Goal: Find specific page/section: Find specific page/section

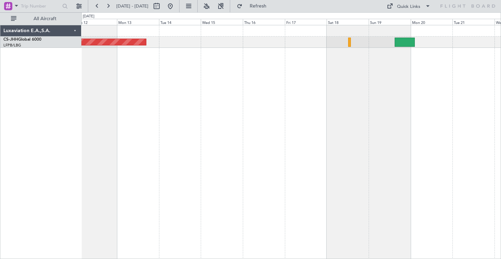
click at [132, 83] on div "Planned Maint [GEOGRAPHIC_DATA] ([GEOGRAPHIC_DATA])" at bounding box center [290, 142] width 419 height 234
click at [81, 7] on button at bounding box center [78, 6] width 11 height 11
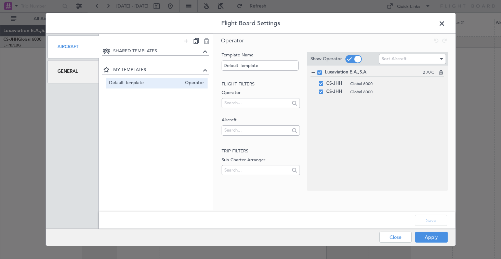
click at [78, 72] on div "General" at bounding box center [74, 71] width 52 height 23
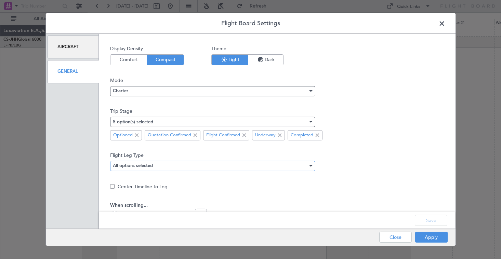
click at [183, 166] on div "All options selected" at bounding box center [210, 166] width 195 height 10
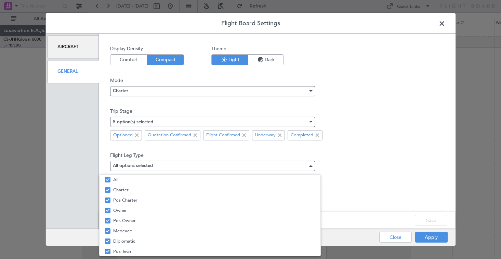
click at [196, 120] on div at bounding box center [250, 129] width 501 height 259
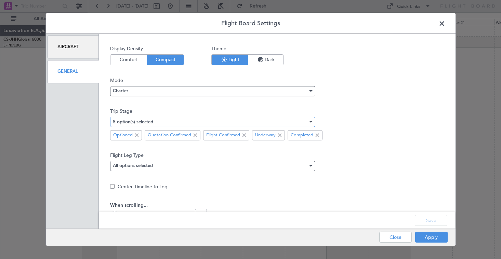
click at [198, 122] on div "5 option(s) selected" at bounding box center [210, 122] width 195 height 10
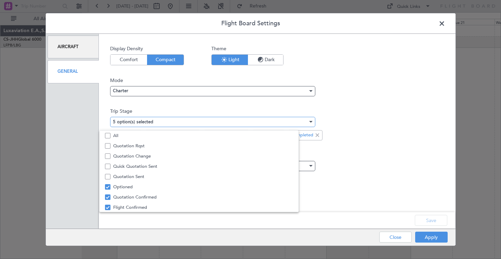
scroll to position [21, 0]
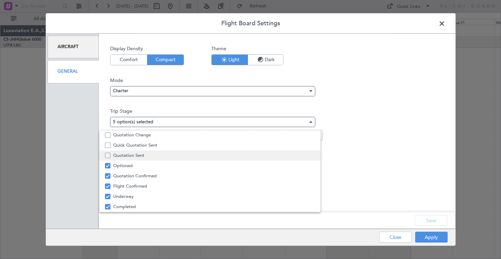
click at [108, 156] on mat-pseudo-checkbox at bounding box center [107, 155] width 5 height 5
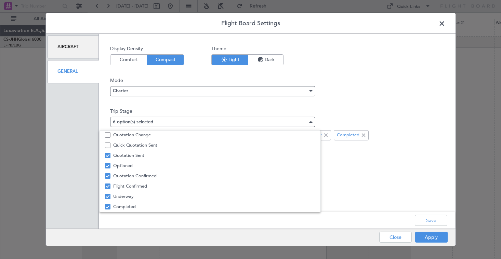
click at [432, 220] on div at bounding box center [250, 129] width 501 height 259
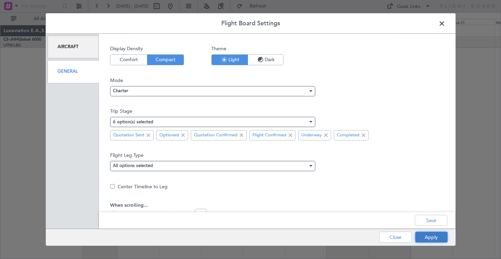
click at [433, 234] on button "Apply" at bounding box center [431, 237] width 32 height 11
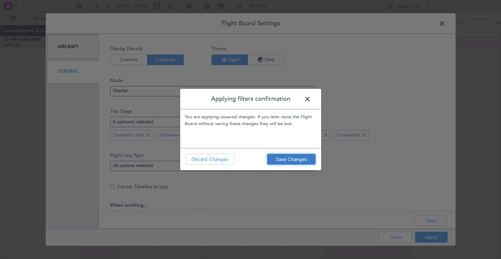
click at [299, 159] on button "Save Changes" at bounding box center [291, 159] width 49 height 11
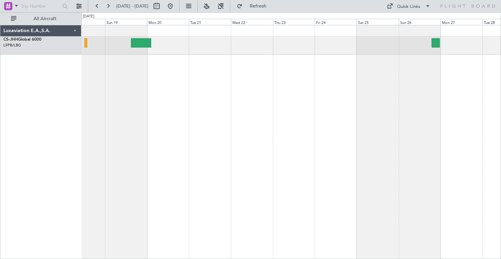
click at [141, 122] on div at bounding box center [290, 142] width 419 height 234
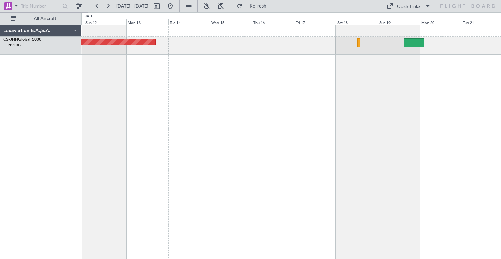
click at [500, 114] on div "Planned Maint [GEOGRAPHIC_DATA] ([GEOGRAPHIC_DATA]) Luxaviation E.A.,S.A. CS-JH…" at bounding box center [250, 135] width 501 height 247
click at [82, 7] on button at bounding box center [78, 6] width 11 height 11
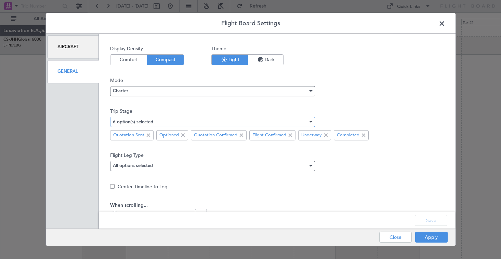
click at [137, 121] on mat-select-trigger "6 option(s) selected" at bounding box center [133, 122] width 40 height 4
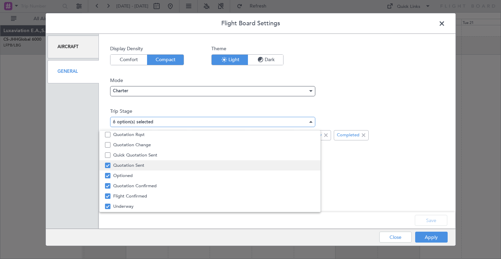
scroll to position [10, 0]
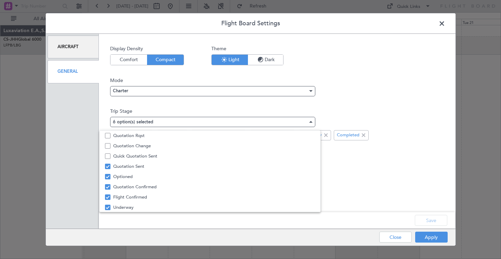
click at [441, 24] on div at bounding box center [250, 129] width 501 height 259
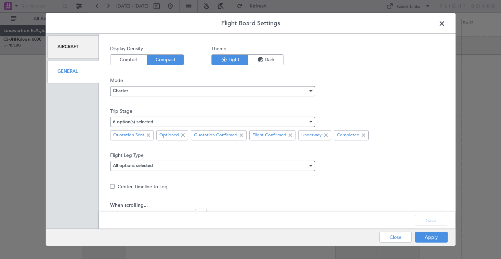
click at [445, 24] on span at bounding box center [445, 25] width 0 height 14
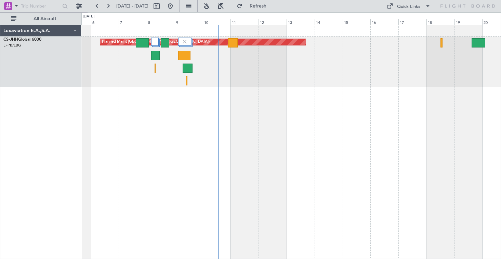
click at [303, 91] on div "Planned Maint [GEOGRAPHIC_DATA] ([GEOGRAPHIC_DATA])" at bounding box center [290, 142] width 419 height 234
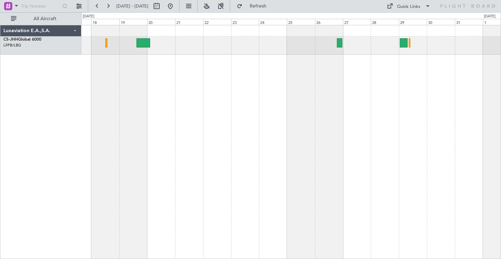
click at [73, 122] on div "Luxaviation E.A.,S.A. CS-JHH Global 6000 LFPB/LBG Paris ([GEOGRAPHIC_DATA]) 0 0…" at bounding box center [250, 135] width 501 height 247
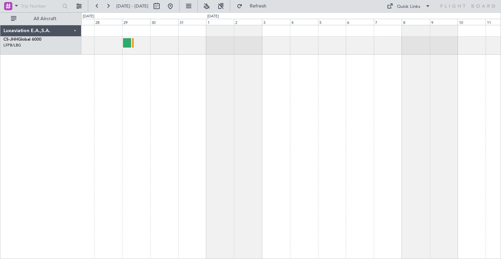
click at [136, 85] on div at bounding box center [290, 142] width 419 height 234
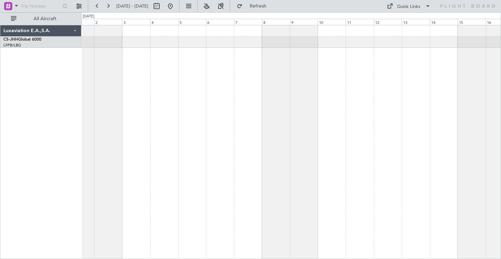
click at [204, 75] on div at bounding box center [290, 142] width 419 height 234
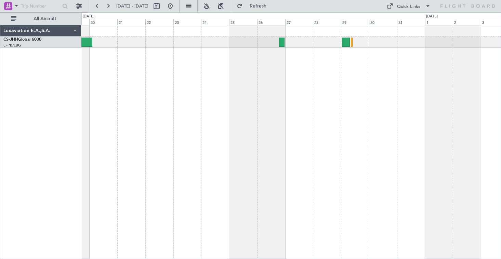
click at [500, 76] on div "Luxaviation E.A.,S.A. CS-JHH Global 6000 LFPB/LBG Paris ([GEOGRAPHIC_DATA]) 0 0…" at bounding box center [250, 135] width 501 height 247
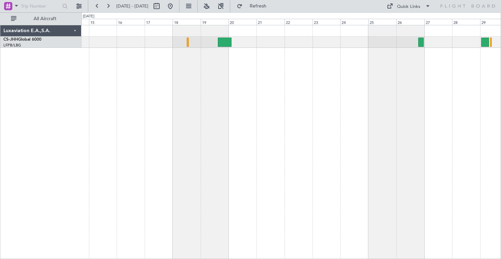
click at [320, 95] on div "Planned Maint [GEOGRAPHIC_DATA] ([GEOGRAPHIC_DATA])" at bounding box center [290, 142] width 419 height 234
